Goal: Check status

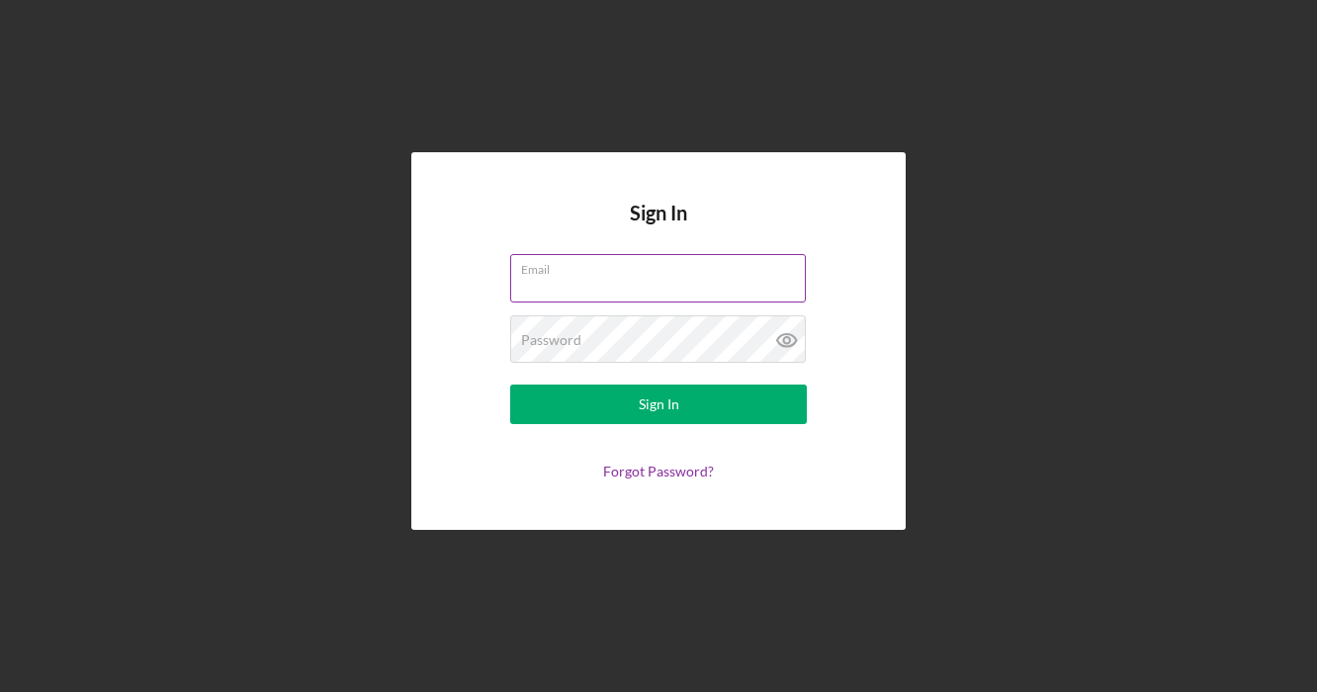
click at [571, 280] on input "Email" at bounding box center [658, 277] width 296 height 47
type input "[PERSON_NAME][EMAIL_ADDRESS][DOMAIN_NAME]"
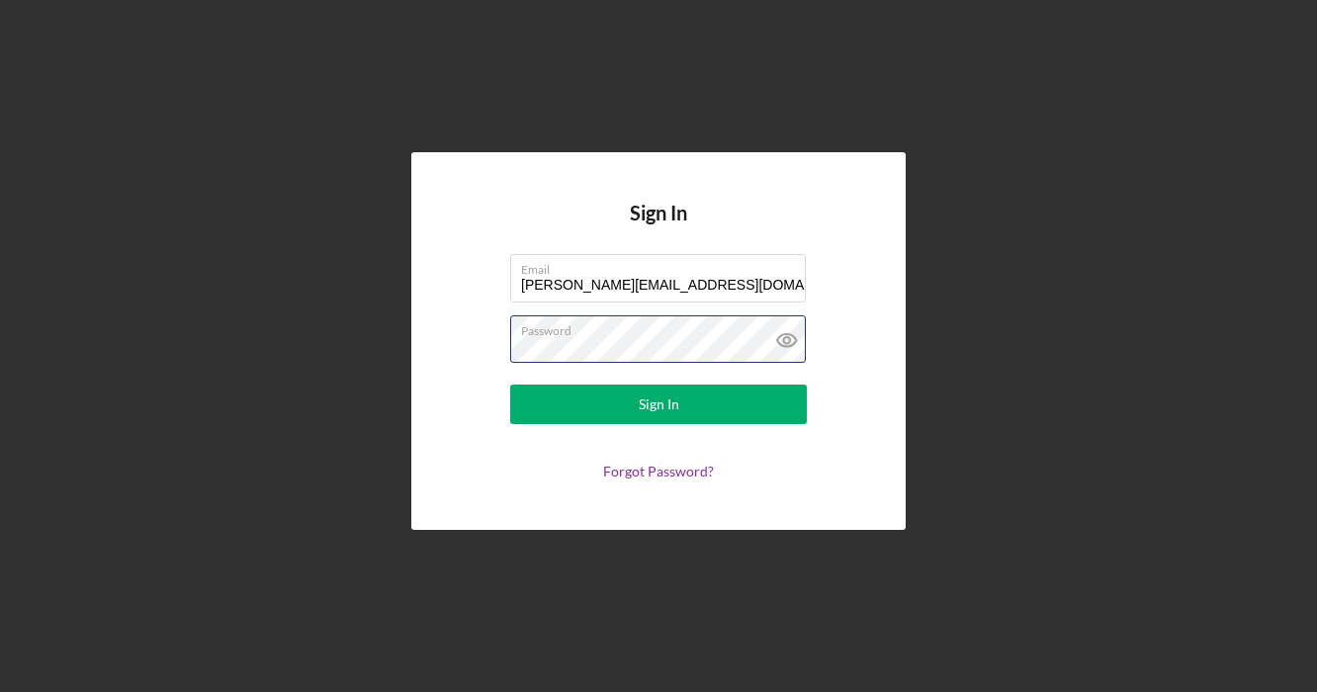
click at [510, 385] on button "Sign In" at bounding box center [658, 405] width 297 height 40
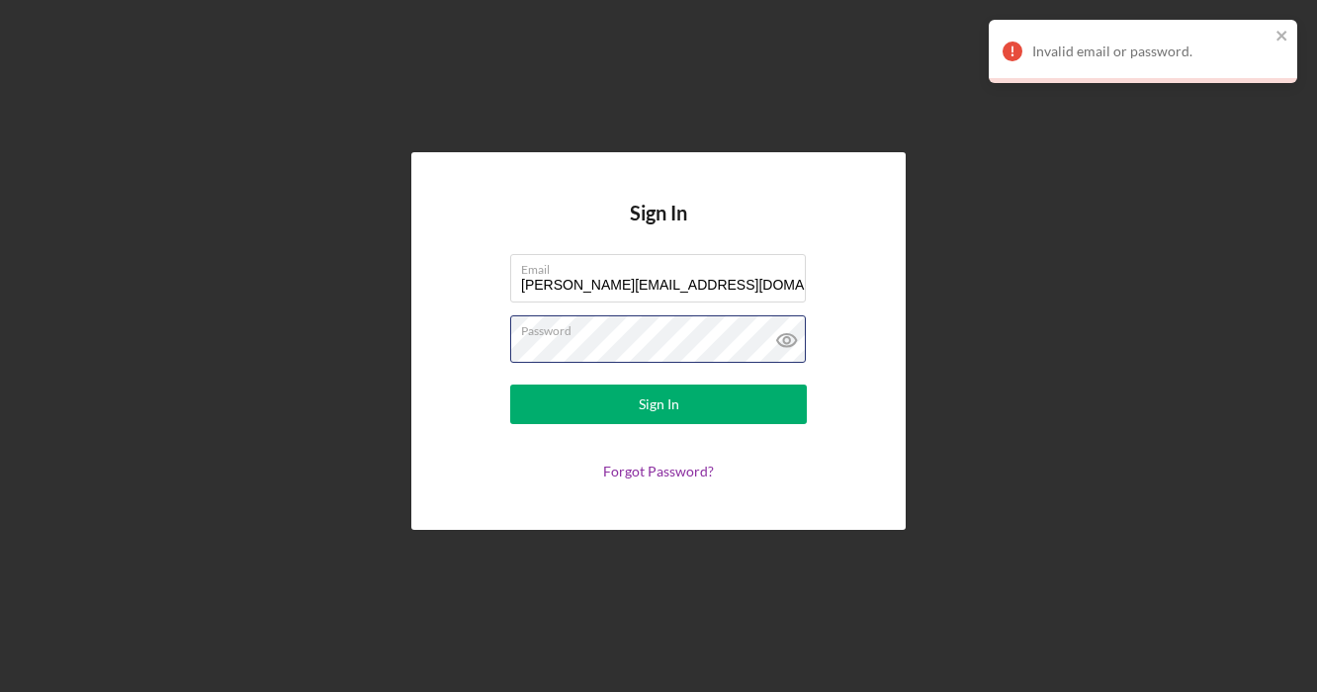
click at [324, 350] on div "Sign In Email [PERSON_NAME][EMAIL_ADDRESS][DOMAIN_NAME] Password Sign In Forgot…" at bounding box center [658, 341] width 1297 height 682
click at [510, 385] on button "Sign In" at bounding box center [658, 405] width 297 height 40
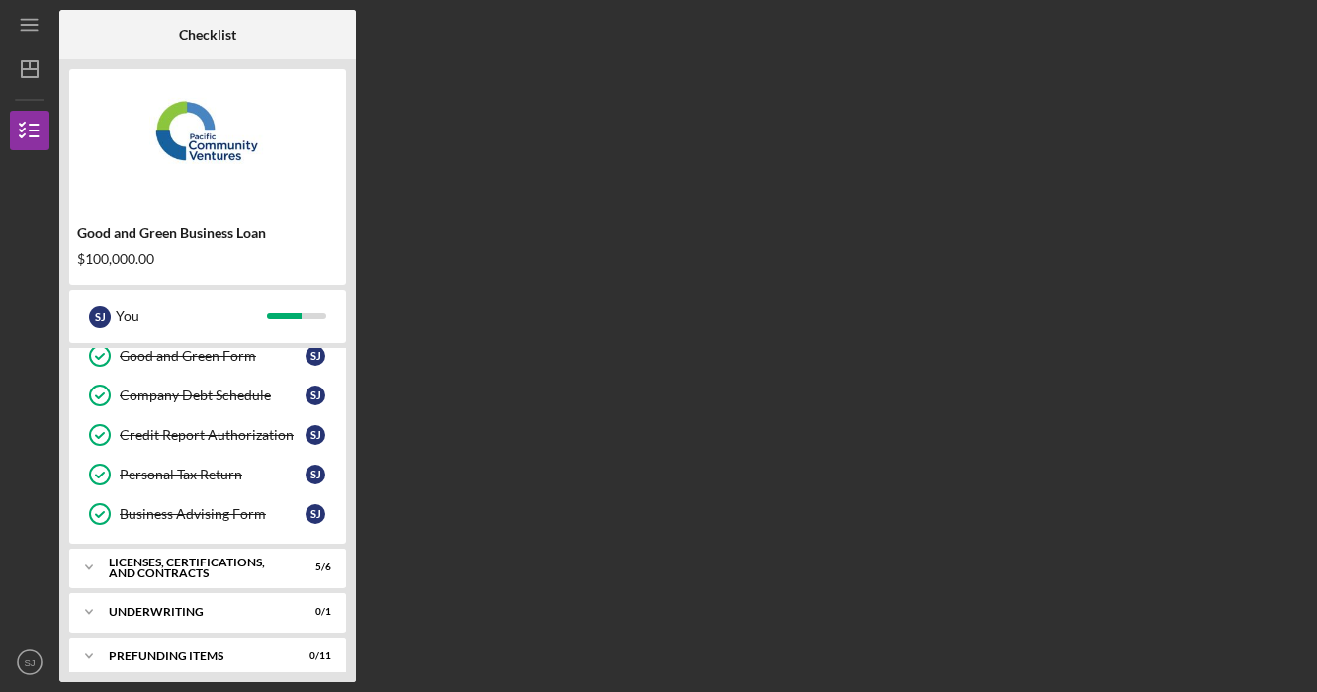
scroll to position [428, 0]
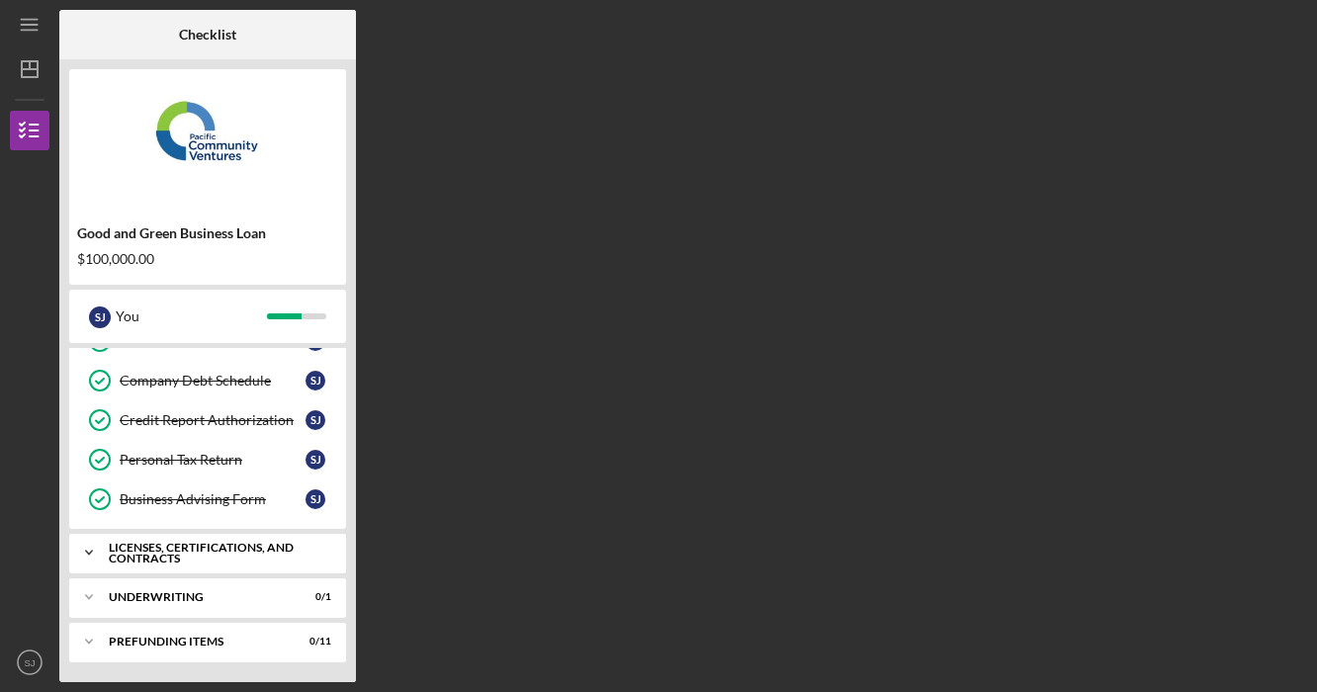
click at [230, 557] on div "Licenses, Certifications, and Contracts" at bounding box center [215, 553] width 213 height 23
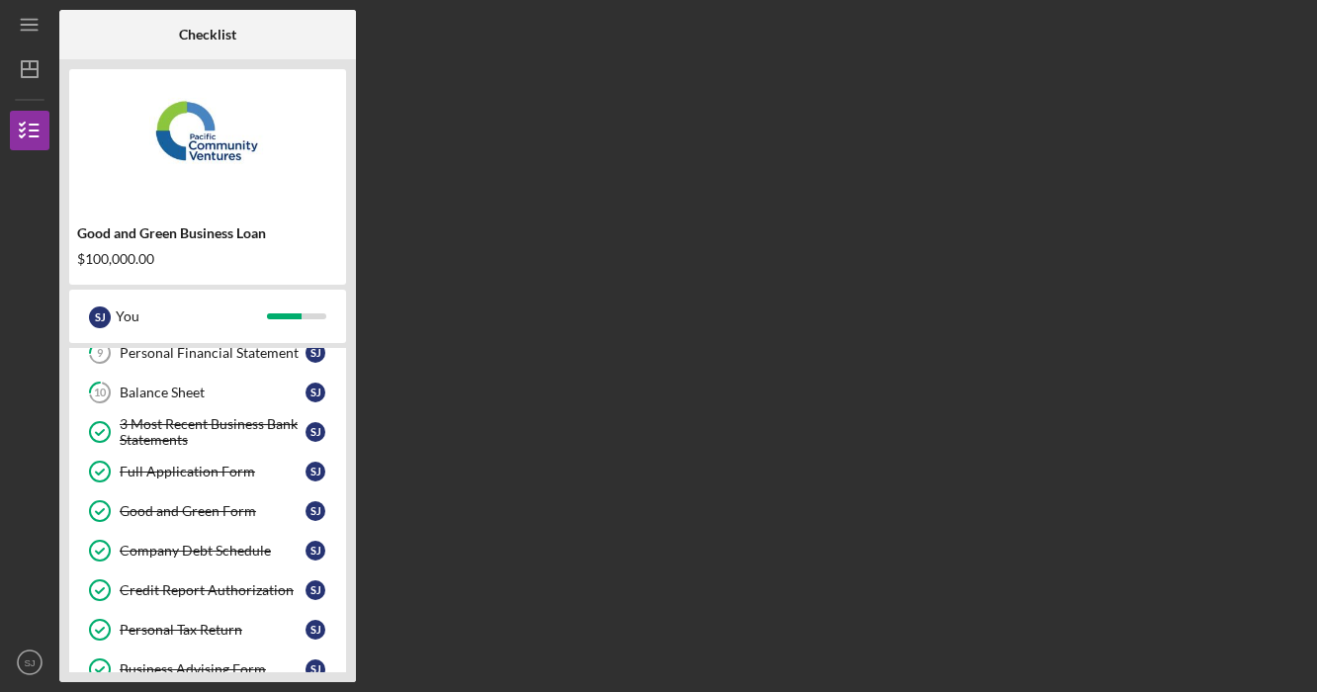
scroll to position [0, 0]
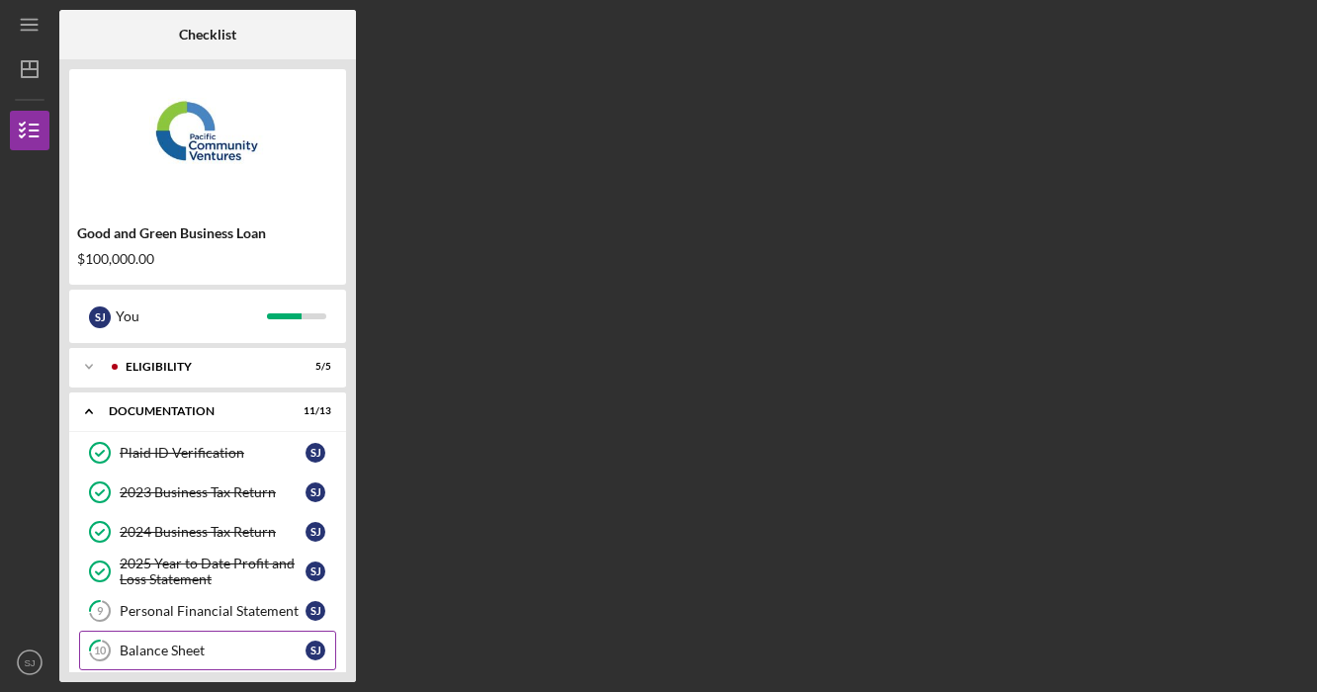
click at [204, 652] on div "Balance Sheet" at bounding box center [213, 651] width 186 height 16
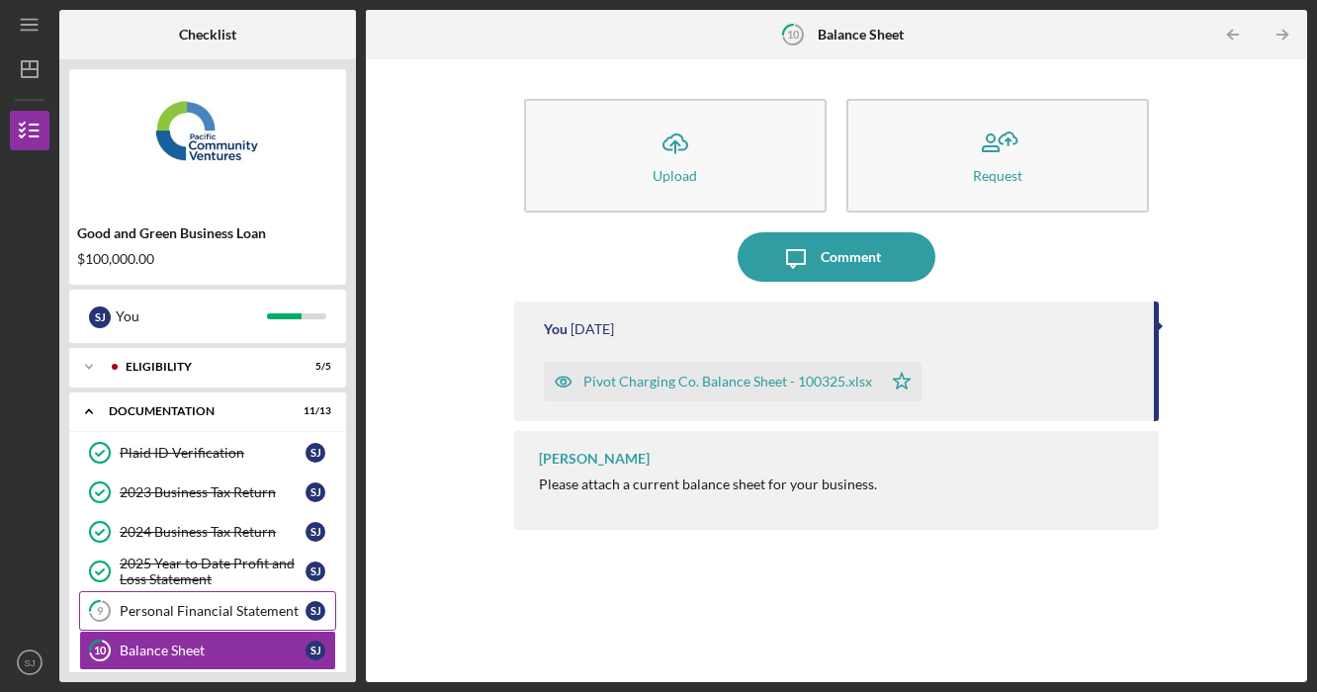
click at [183, 624] on link "9 Personal Financial Statement [PERSON_NAME]" at bounding box center [207, 611] width 257 height 40
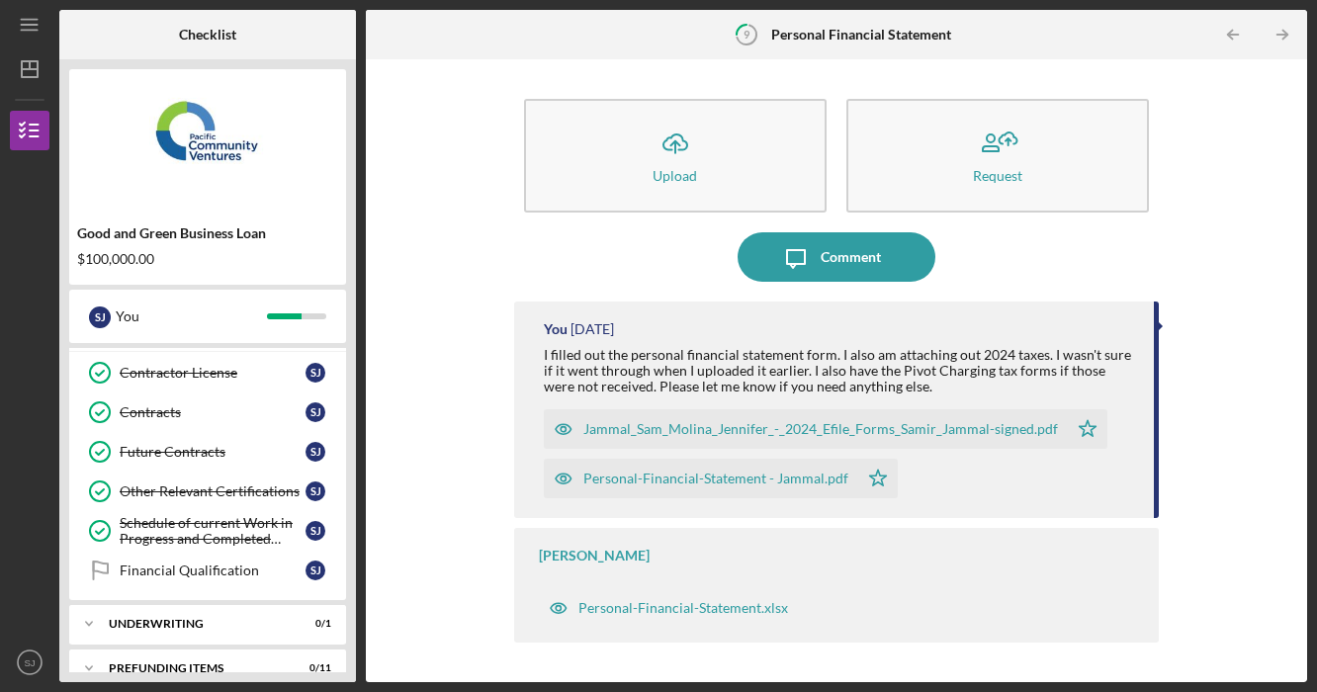
scroll to position [676, 0]
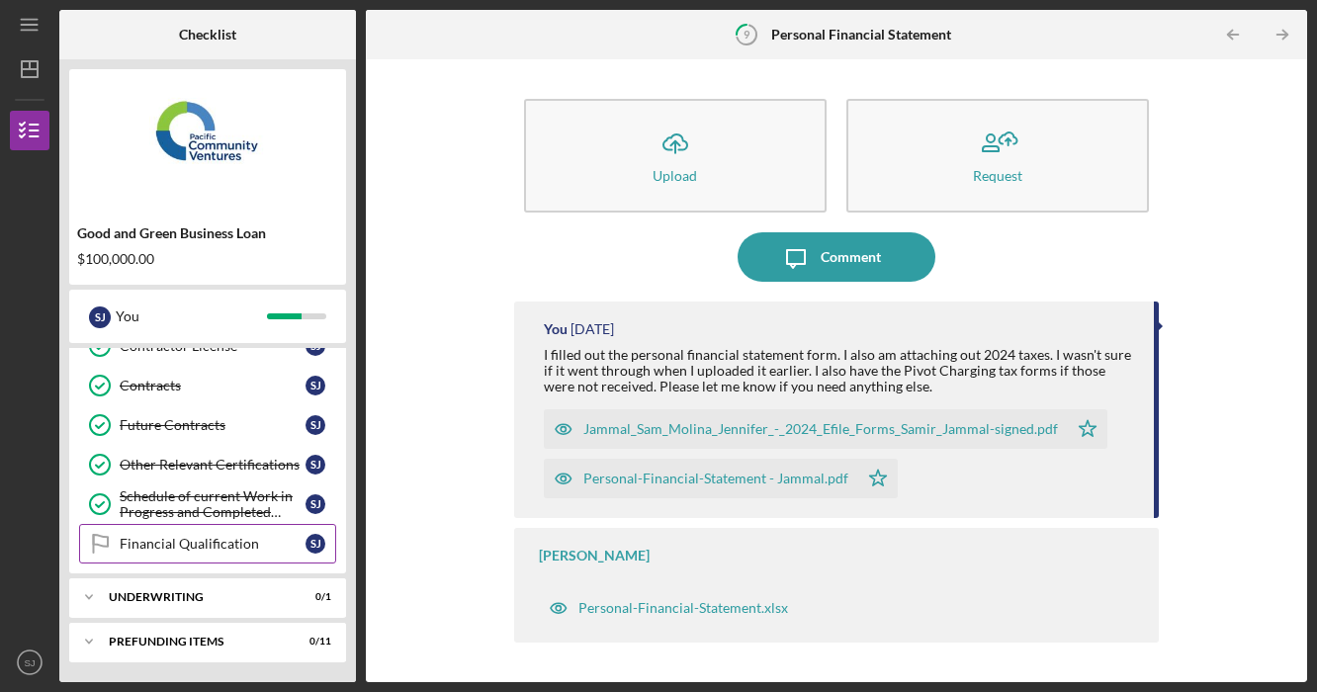
click at [158, 539] on div "Financial Qualification" at bounding box center [213, 544] width 186 height 16
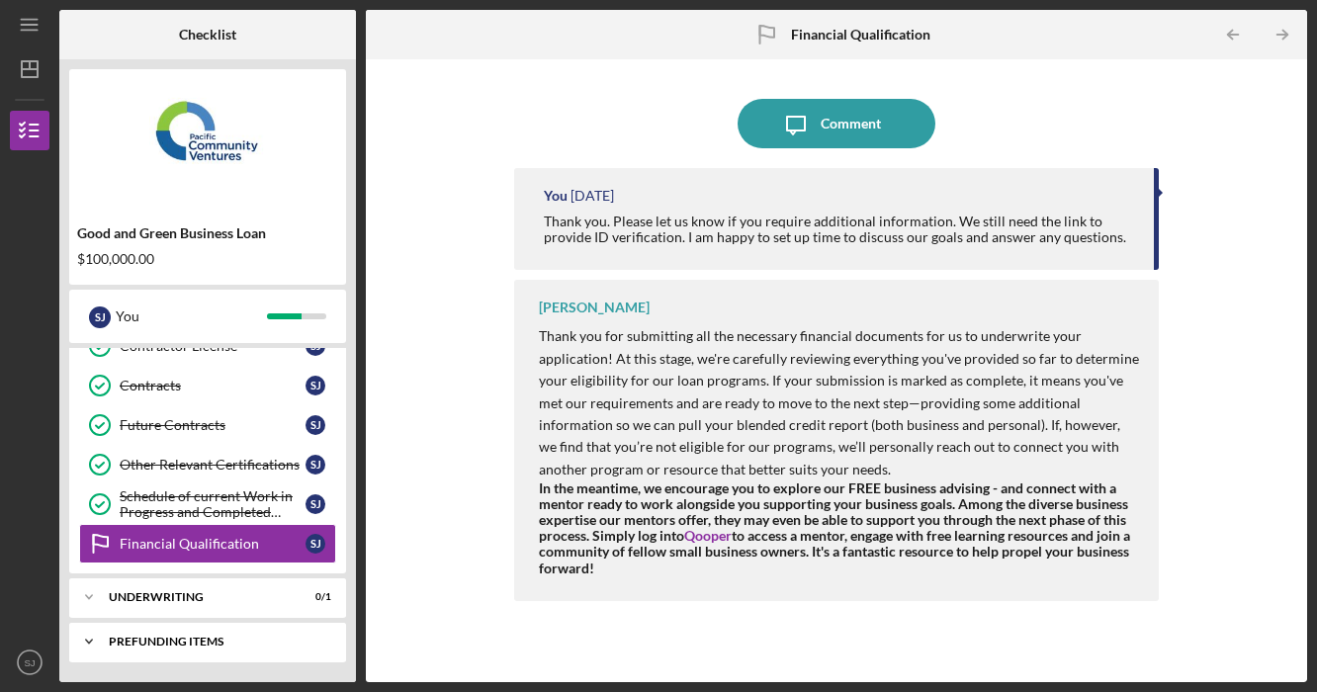
click at [168, 644] on div "Prefunding Items" at bounding box center [215, 642] width 213 height 12
